Goal: Communication & Community: Answer question/provide support

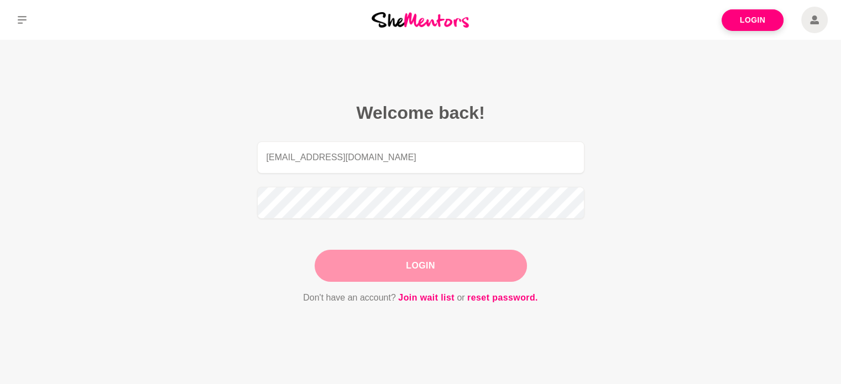
click at [426, 266] on div "Login" at bounding box center [421, 266] width 212 height 32
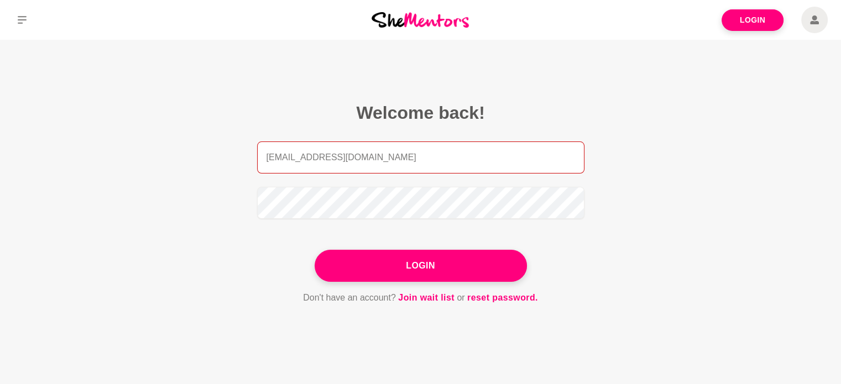
click at [459, 149] on input "[EMAIL_ADDRESS][DOMAIN_NAME]" at bounding box center [421, 158] width 328 height 32
type input "[EMAIL_ADDRESS][DOMAIN_NAME]"
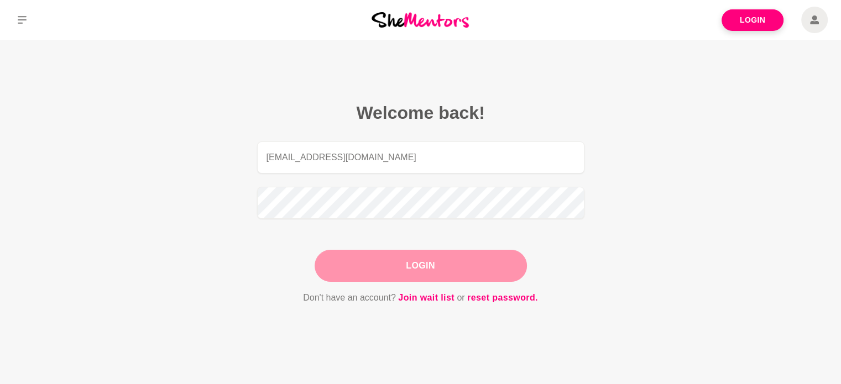
click at [450, 265] on button "Login" at bounding box center [421, 266] width 212 height 32
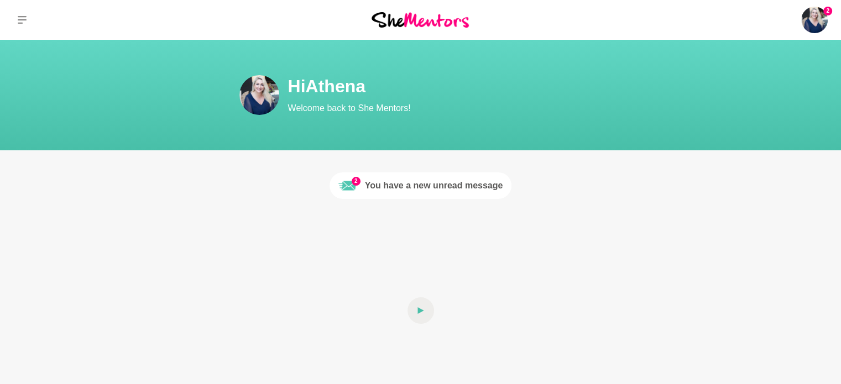
click at [439, 190] on div "You have a new unread message" at bounding box center [434, 185] width 138 height 13
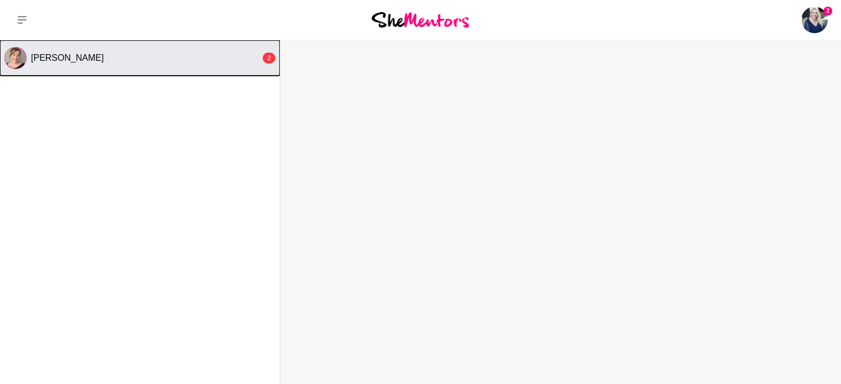
click at [96, 60] on div "[PERSON_NAME]" at bounding box center [146, 58] width 230 height 11
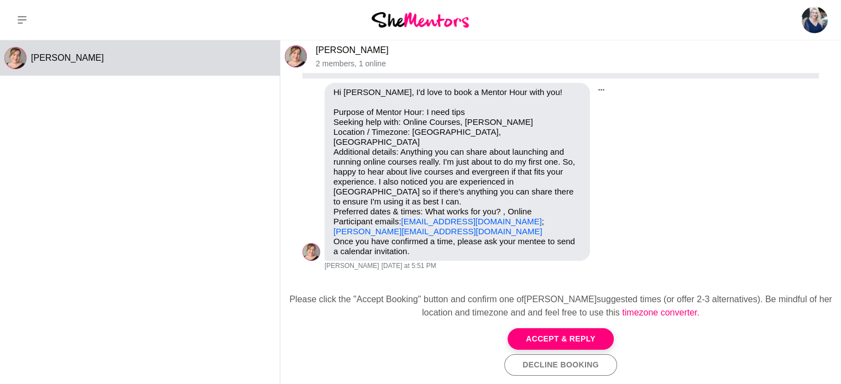
scroll to position [100, 0]
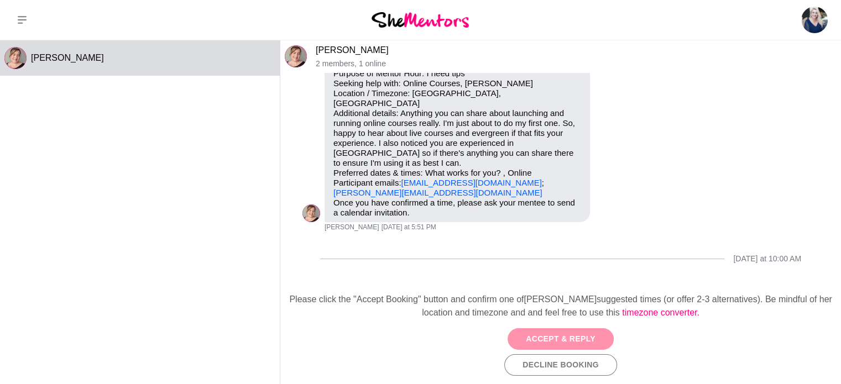
click at [575, 336] on button "Accept & Reply" at bounding box center [561, 340] width 106 height 22
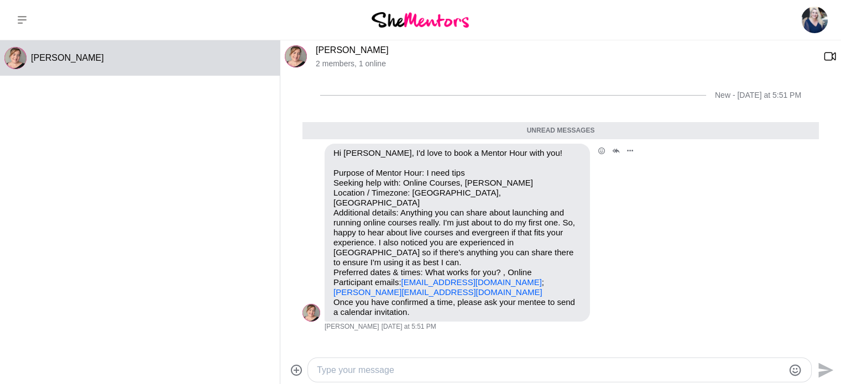
scroll to position [46, 0]
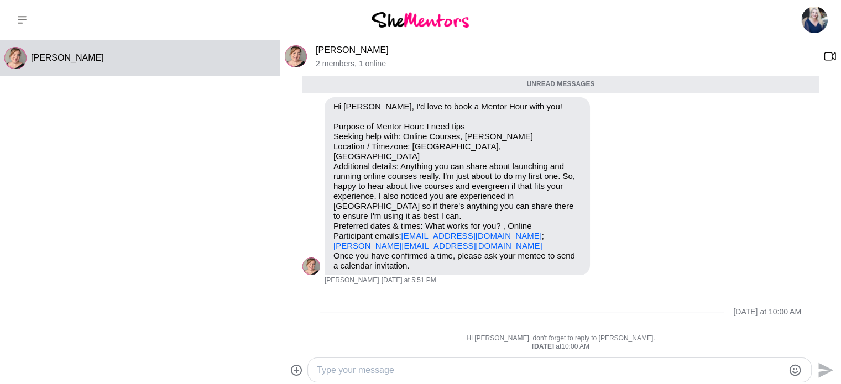
click at [394, 371] on textarea "Type your message" at bounding box center [550, 370] width 467 height 13
paste textarea "[URL][DOMAIN_NAME]"
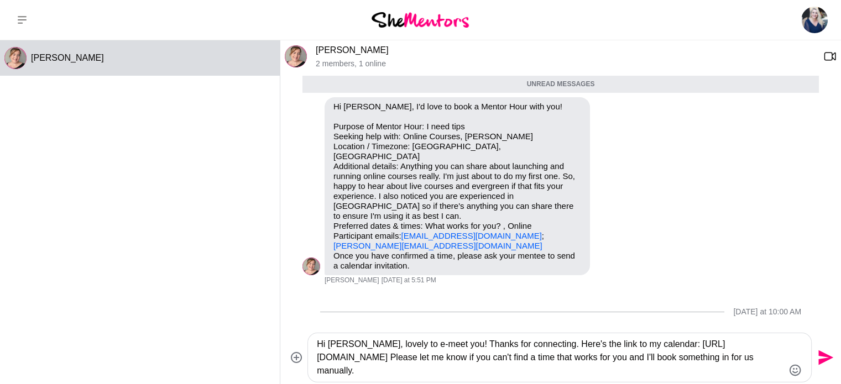
click at [647, 346] on textarea "Hi [PERSON_NAME], lovely to e-meet you! Thanks for connecting. Here's the link …" at bounding box center [550, 358] width 467 height 40
click at [638, 373] on textarea "Hi [PERSON_NAME], lovely to e-meet you! Thanks for connecting. Here's the link …" at bounding box center [550, 358] width 467 height 40
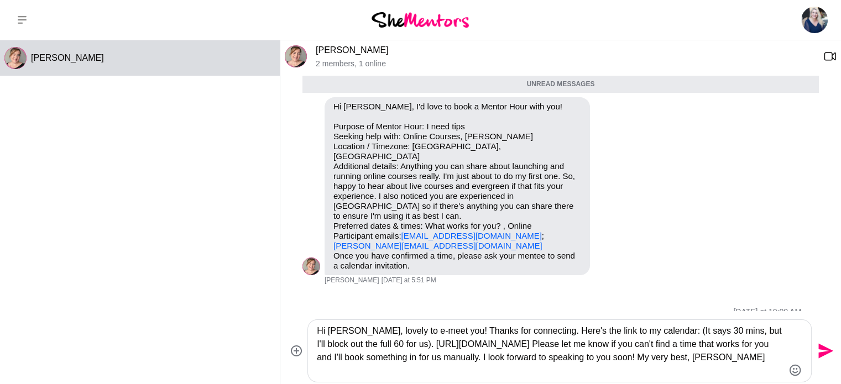
click at [438, 331] on textarea "Hi [PERSON_NAME], lovely to e-meet you! Thanks for connecting. Here's the link …" at bounding box center [550, 351] width 467 height 53
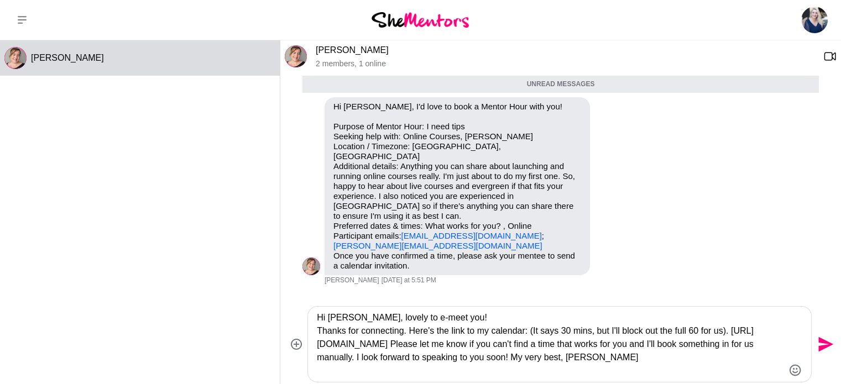
click at [408, 334] on textarea "Hi [PERSON_NAME], lovely to e-meet you! Thanks for connecting. Here's the link …" at bounding box center [550, 344] width 467 height 66
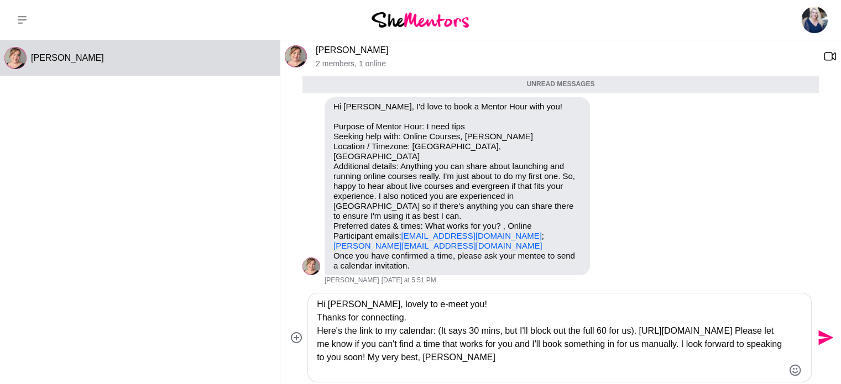
click at [603, 345] on textarea "Hi [PERSON_NAME], lovely to e-meet you! Thanks for connecting. Here's the link …" at bounding box center [550, 338] width 467 height 80
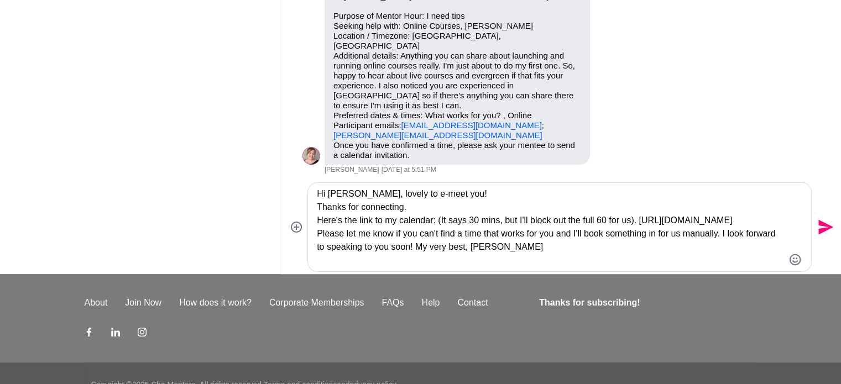
click at [725, 247] on textarea "Hi [PERSON_NAME], lovely to e-meet you! Thanks for connecting. Here's the link …" at bounding box center [550, 228] width 467 height 80
click at [475, 261] on textarea "Hi [PERSON_NAME], lovely to e-meet you! Thanks for connecting. Here's the link …" at bounding box center [550, 228] width 467 height 80
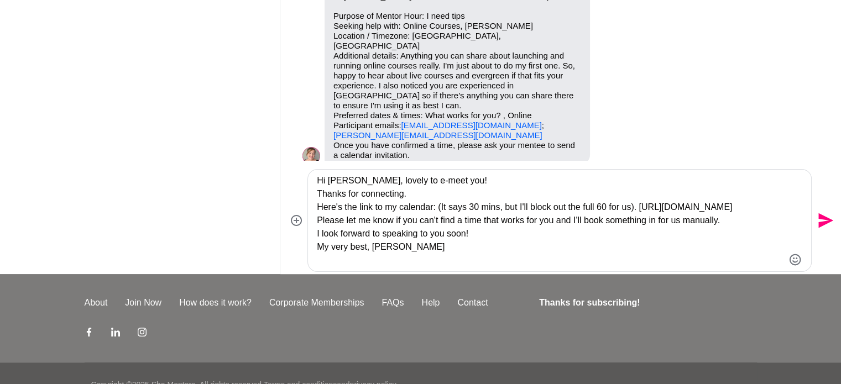
type textarea "Hi [PERSON_NAME], lovely to e-meet you! Thanks for connecting. Here's the link …"
click at [825, 219] on icon "Send" at bounding box center [826, 221] width 15 height 15
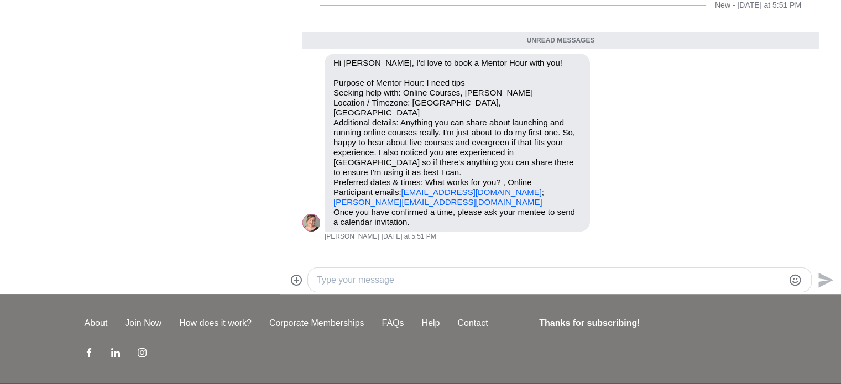
scroll to position [55, 0]
